Goal: Register for event/course

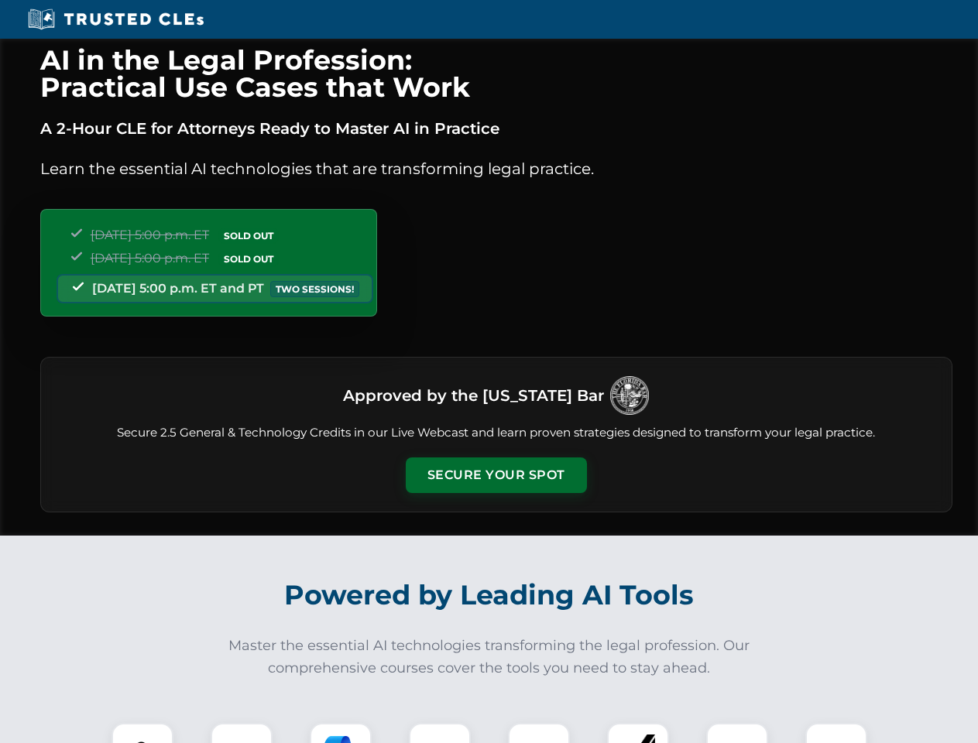
click at [496, 475] on button "Secure Your Spot" at bounding box center [496, 476] width 181 height 36
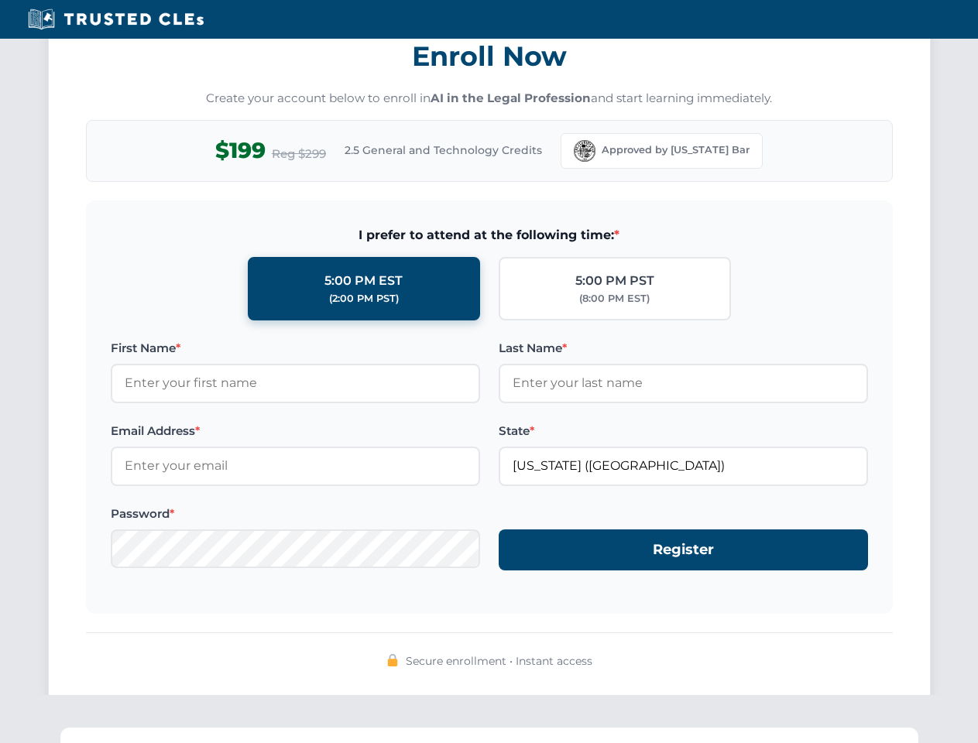
scroll to position [1520, 0]
